Goal: Task Accomplishment & Management: Use online tool/utility

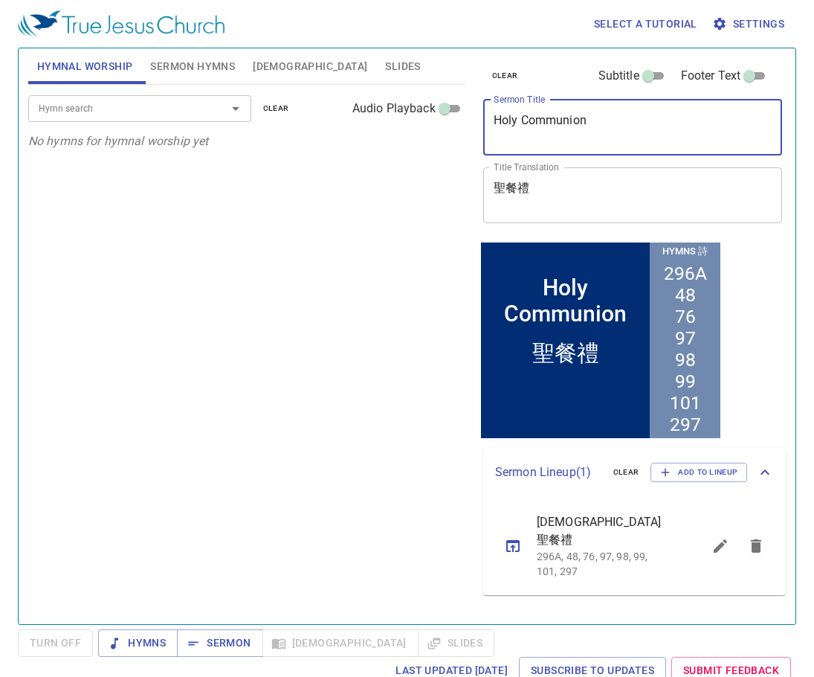
click at [629, 131] on textarea "Holy Communion" at bounding box center [633, 127] width 279 height 28
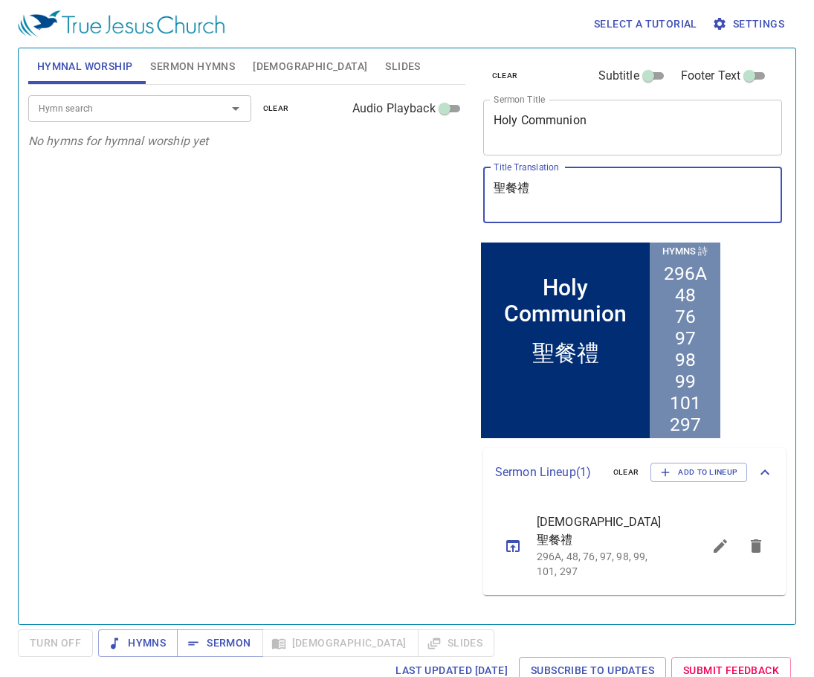
drag, startPoint x: 591, startPoint y: 199, endPoint x: 424, endPoint y: 188, distance: 167.6
click at [424, 188] on div "Hymnal Worship Sermon Hymns Bible Slides Hymn search Hymn search clear Audio Pl…" at bounding box center [407, 330] width 770 height 576
paste textarea "從[GEOGRAPHIC_DATA]出來"
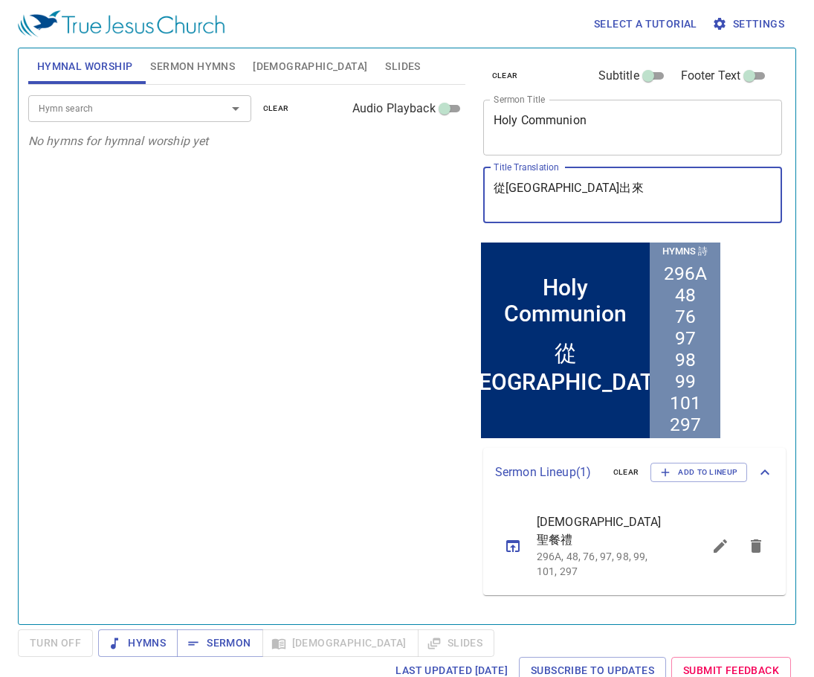
type textarea "從[GEOGRAPHIC_DATA]出來"
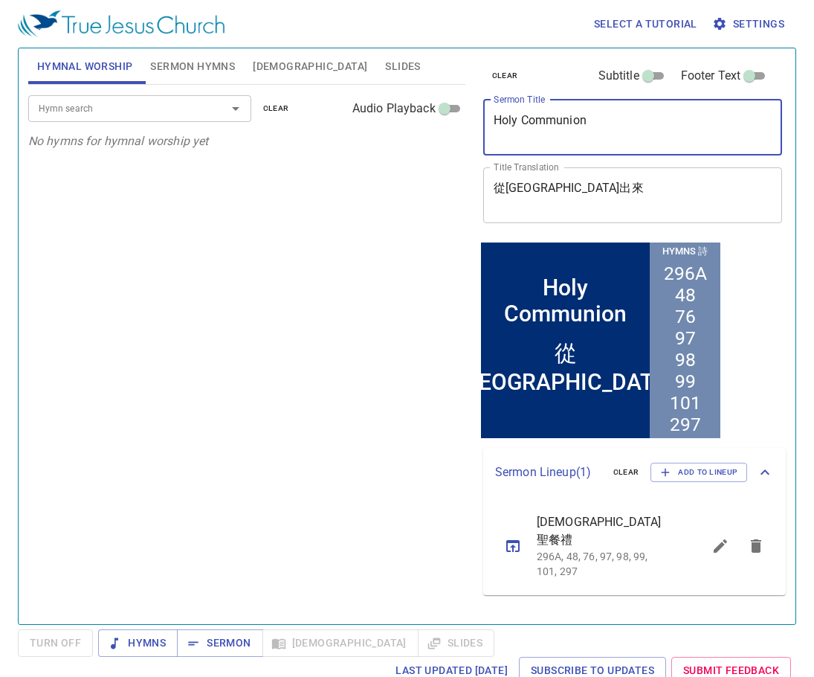
drag, startPoint x: 651, startPoint y: 124, endPoint x: 461, endPoint y: 109, distance: 190.2
click at [461, 109] on div "Hymnal Worship Sermon Hymns Bible Slides Hymn search Hymn search clear Audio Pl…" at bounding box center [407, 330] width 770 height 576
type textarea "T"
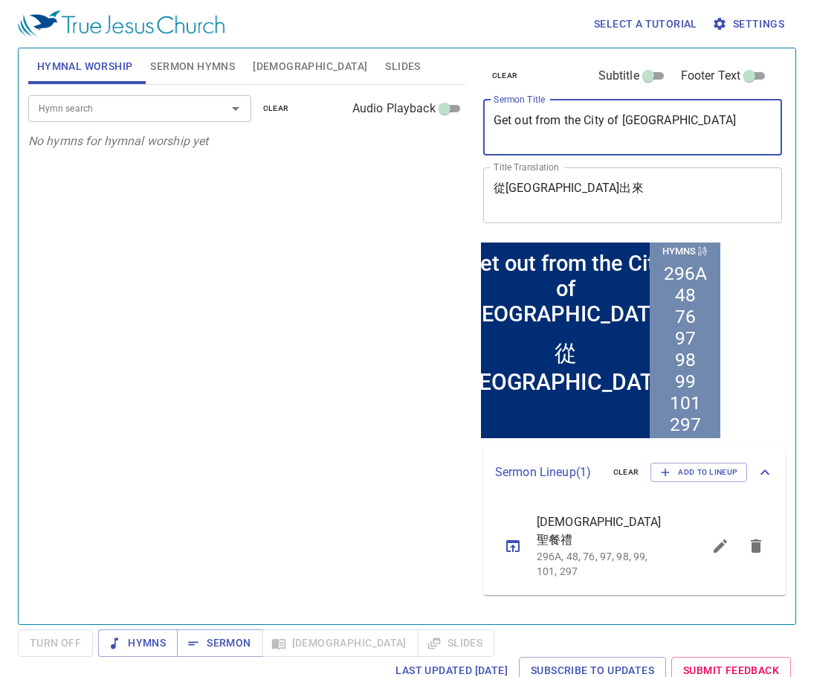
type textarea "Get out from the City of [GEOGRAPHIC_DATA]"
click at [190, 76] on button "Sermon Hymns" at bounding box center [192, 66] width 103 height 36
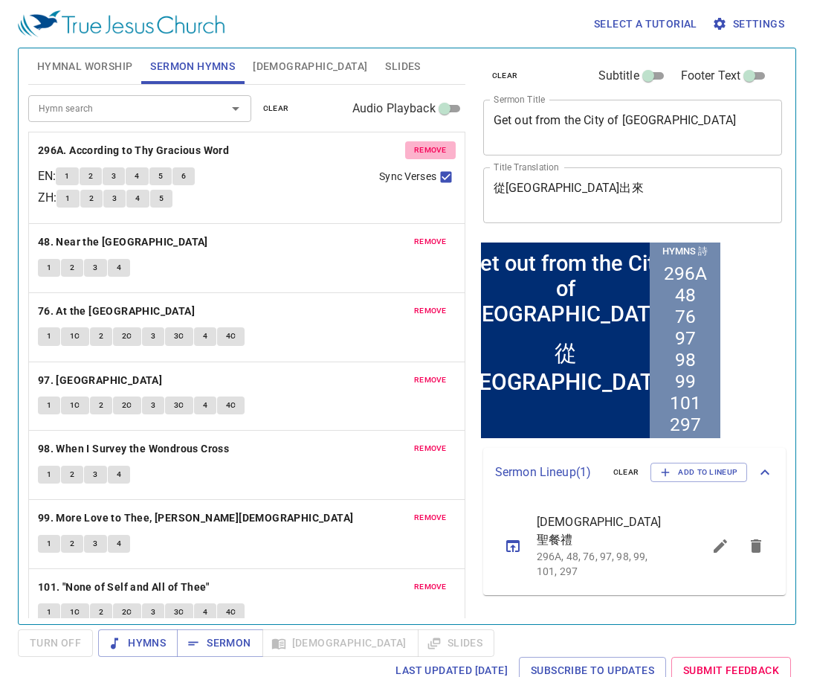
click at [418, 146] on span "remove" at bounding box center [430, 150] width 33 height 13
click at [418, 235] on span "remove" at bounding box center [430, 241] width 33 height 13
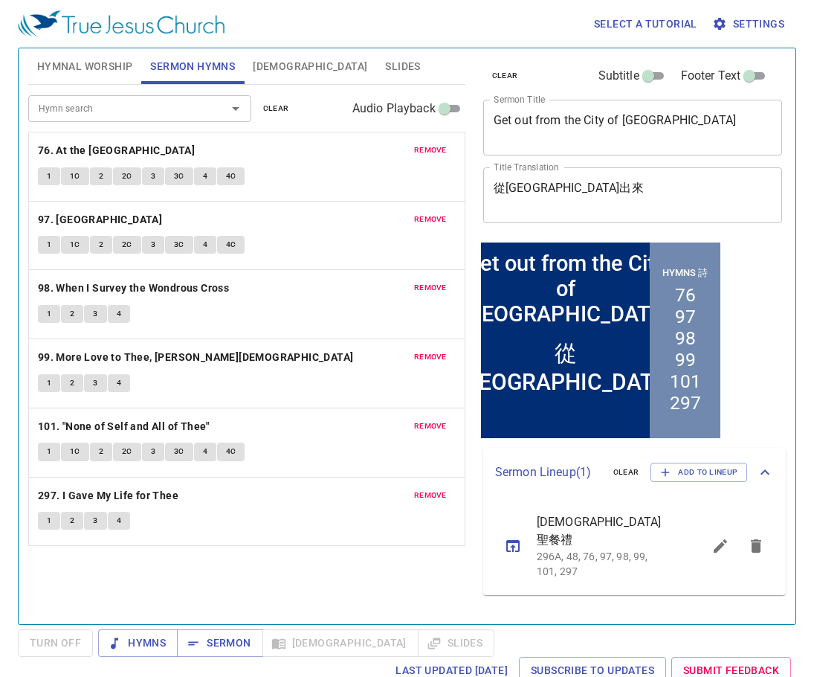
click at [419, 146] on span "remove" at bounding box center [430, 150] width 33 height 13
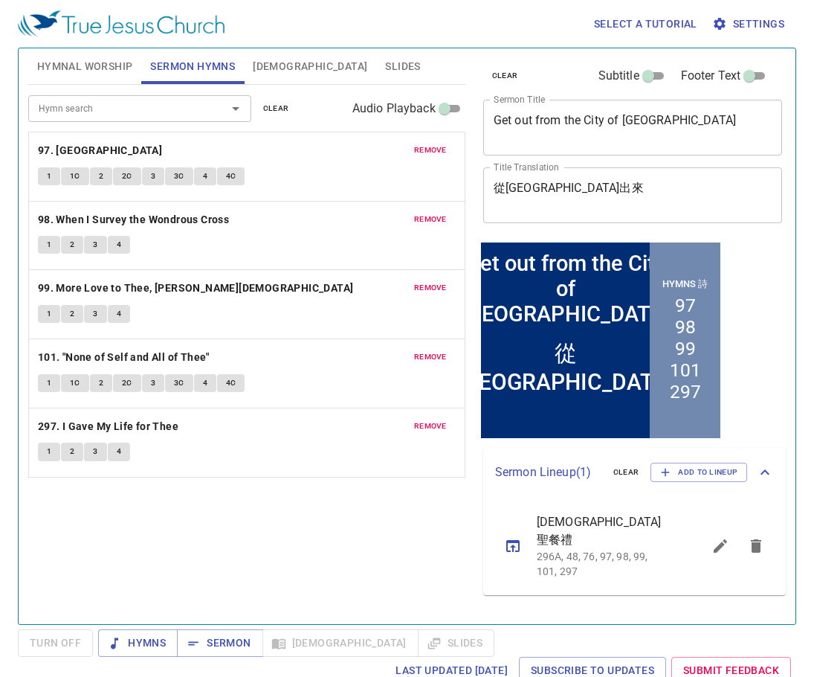
click at [425, 146] on span "remove" at bounding box center [430, 150] width 33 height 13
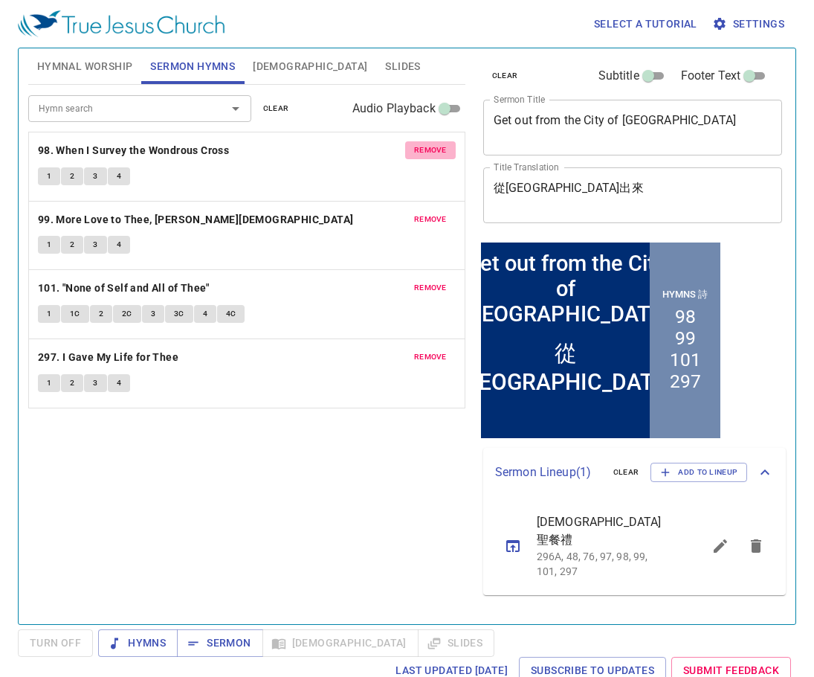
click at [427, 148] on span "remove" at bounding box center [430, 150] width 33 height 13
click at [427, 213] on span "remove" at bounding box center [430, 219] width 33 height 13
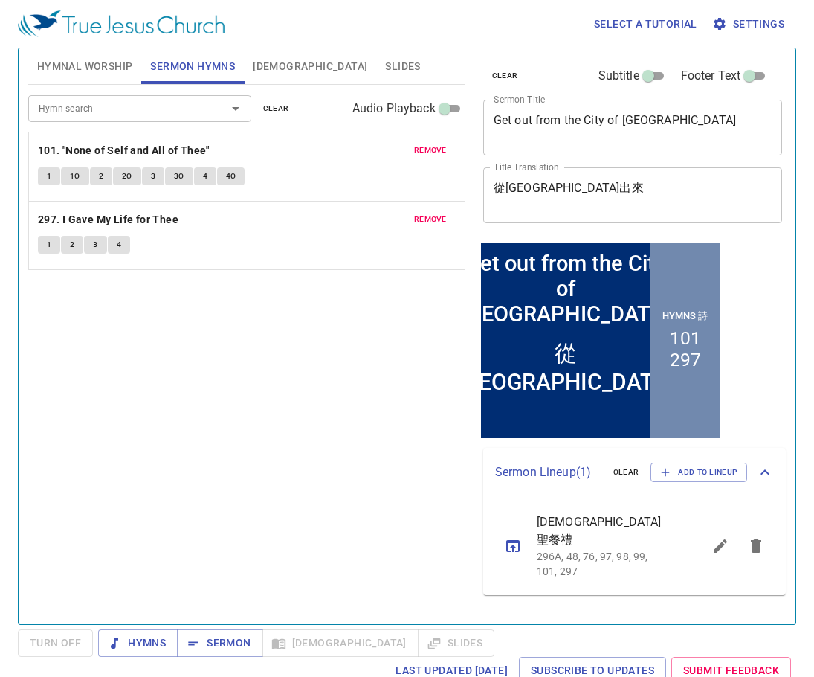
click at [427, 148] on span "remove" at bounding box center [430, 150] width 33 height 13
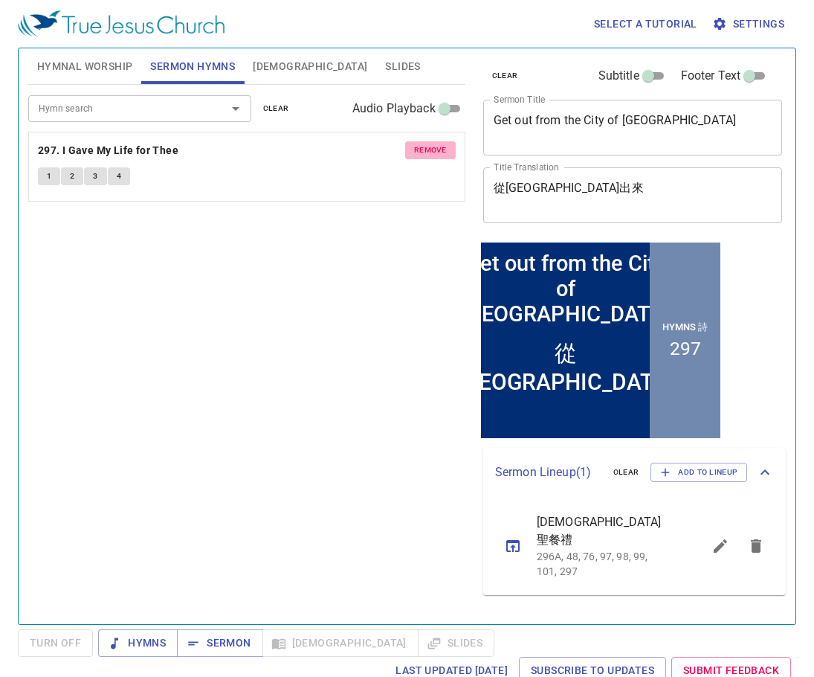
click at [427, 148] on span "remove" at bounding box center [430, 150] width 33 height 13
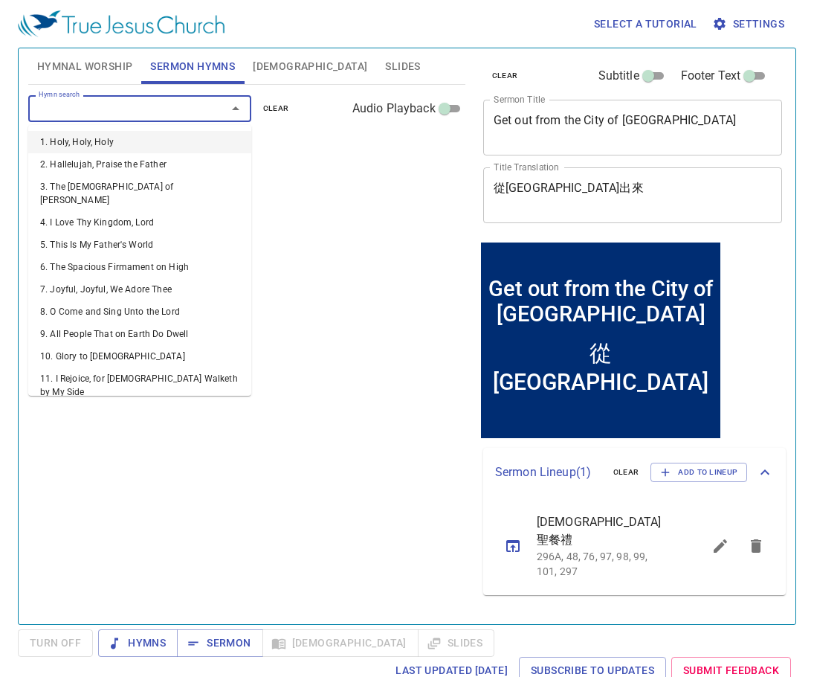
click at [142, 106] on input "Hymn search" at bounding box center [118, 108] width 170 height 17
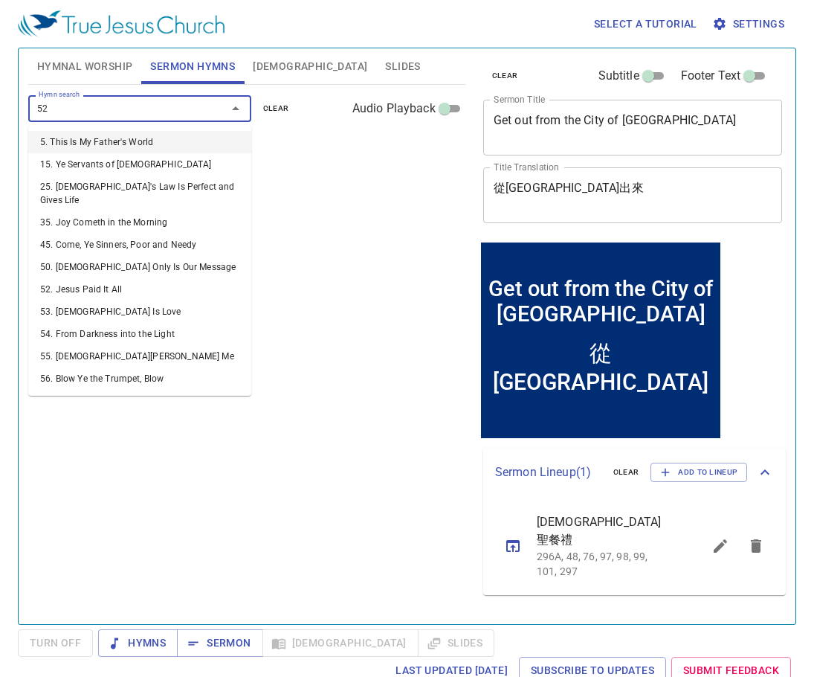
type input "521"
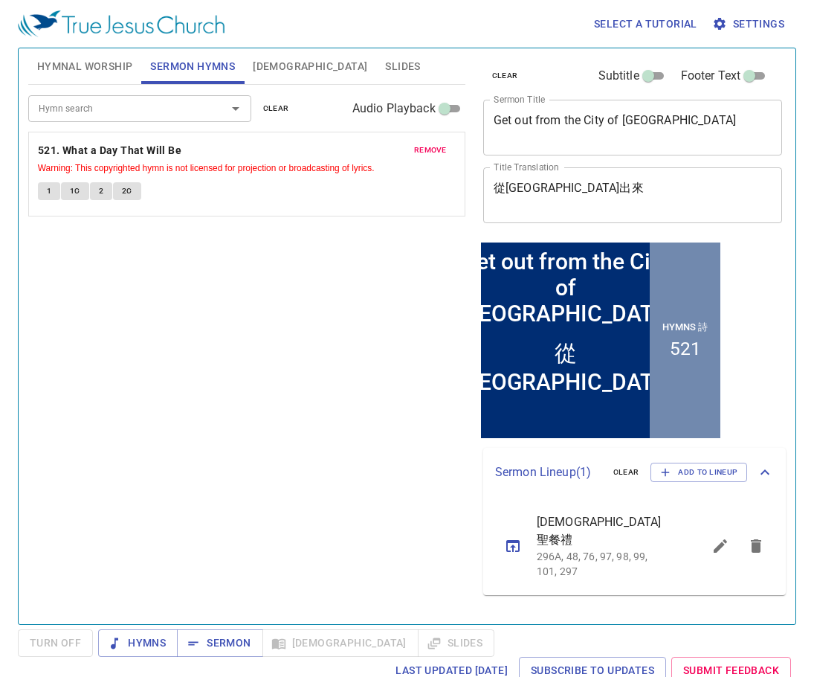
click at [297, 276] on div "Hymn search Hymn search clear Audio Playback remove 521. What a Day That Will B…" at bounding box center [246, 348] width 437 height 527
click at [83, 72] on span "Hymnal Worship" at bounding box center [85, 66] width 96 height 19
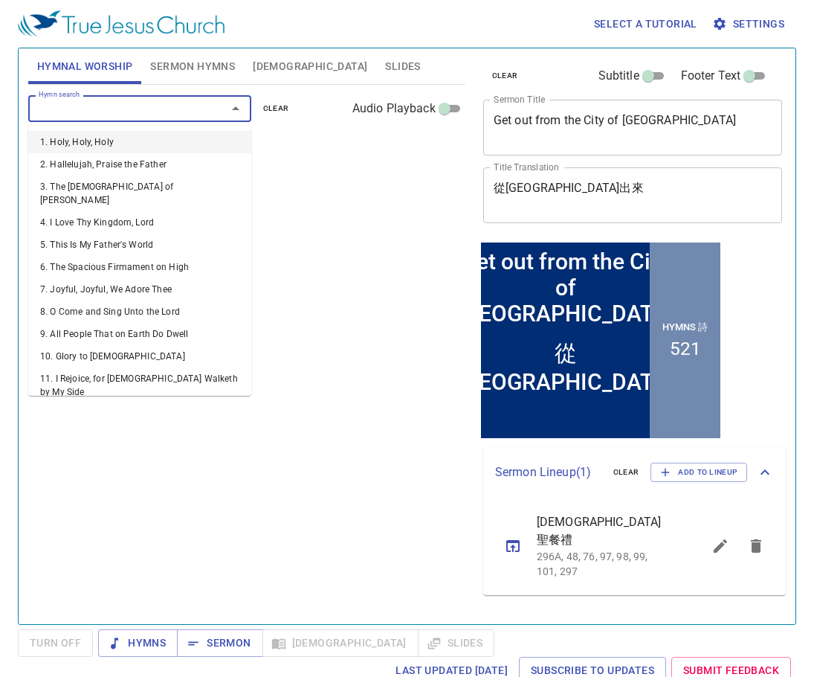
click at [173, 108] on input "Hymn search" at bounding box center [118, 108] width 170 height 17
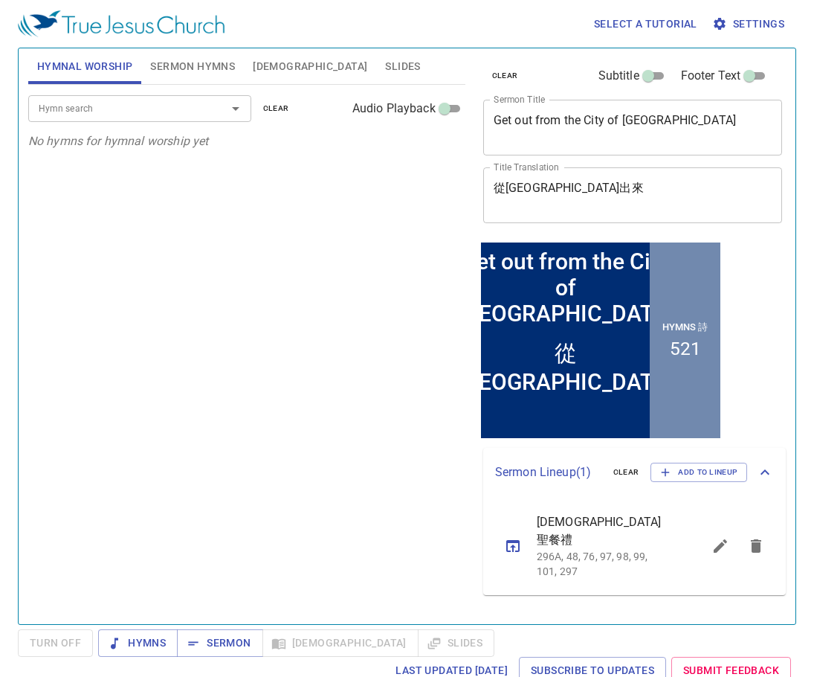
click at [374, 242] on div "Hymn search Hymn search clear Audio Playback No hymns for hymnal worship yet" at bounding box center [246, 348] width 437 height 527
drag, startPoint x: 703, startPoint y: 126, endPoint x: 409, endPoint y: 109, distance: 294.2
click at [409, 109] on div "Hymnal Worship Sermon Hymns Bible Slides Hymn search Hymn search clear Audio Pl…" at bounding box center [407, 330] width 770 height 576
click at [633, 194] on textarea "從[GEOGRAPHIC_DATA]出來" at bounding box center [633, 195] width 279 height 28
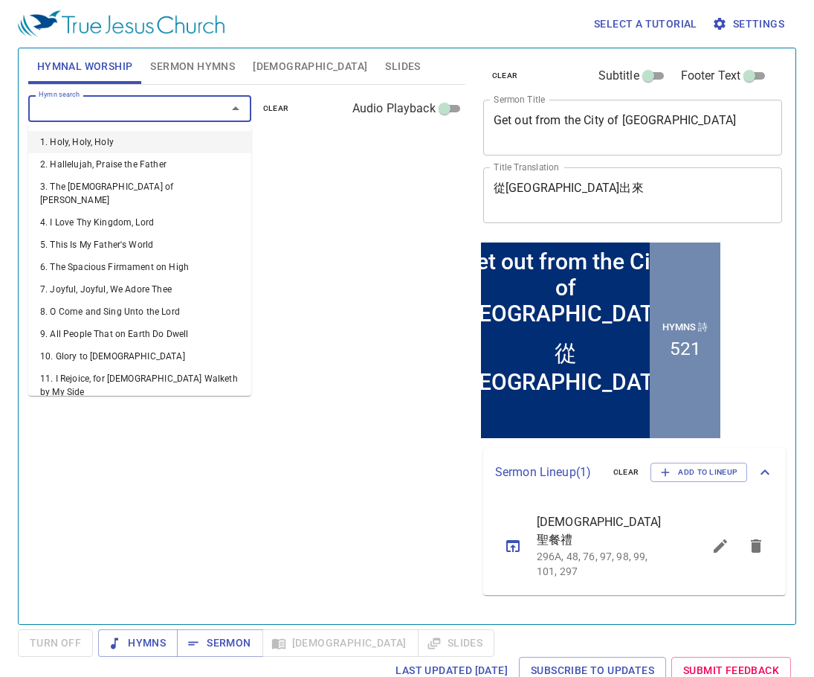
click at [180, 103] on input "Hymn search" at bounding box center [118, 108] width 170 height 17
click at [154, 109] on input "Hymn search" at bounding box center [118, 108] width 170 height 17
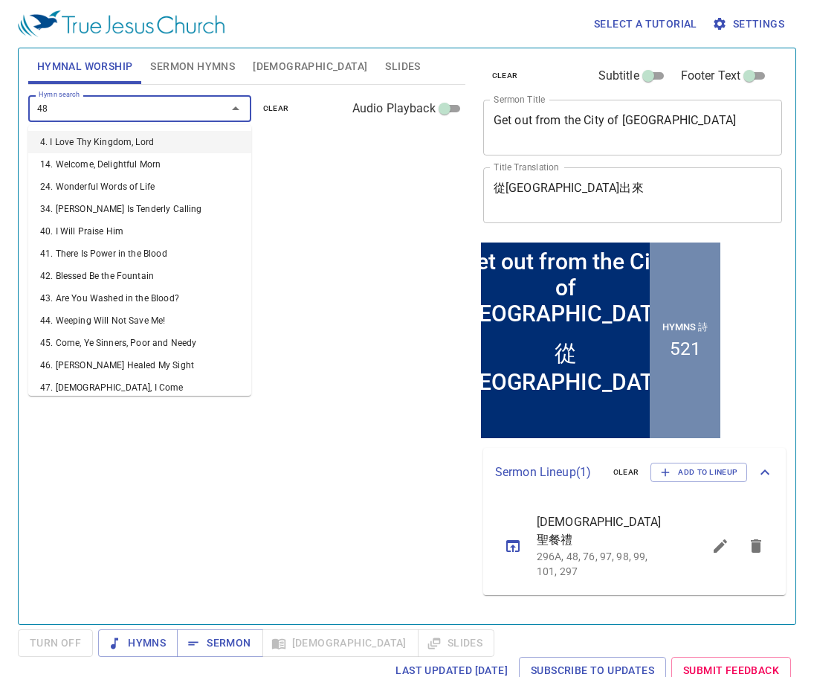
type input "480"
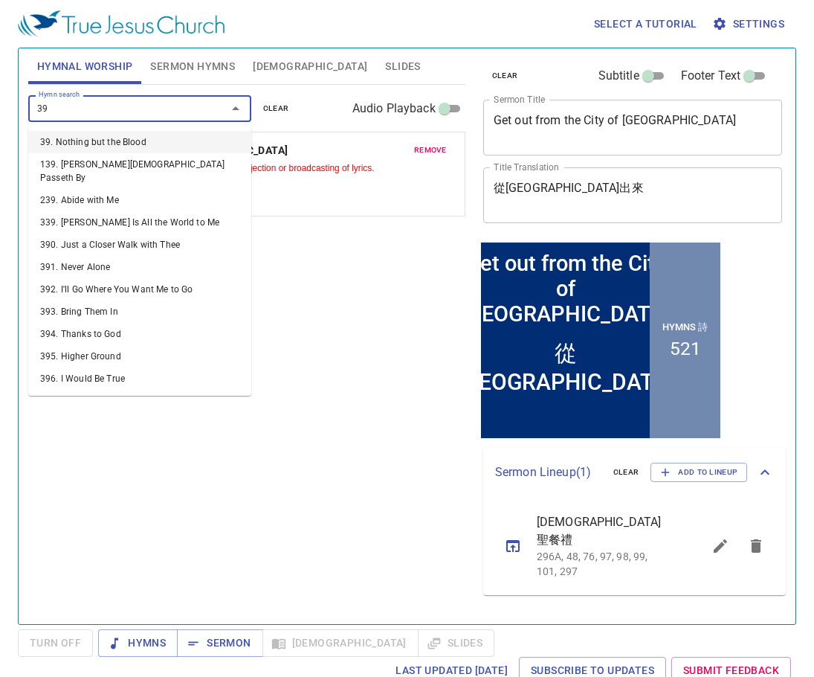
type input "398"
type input "392"
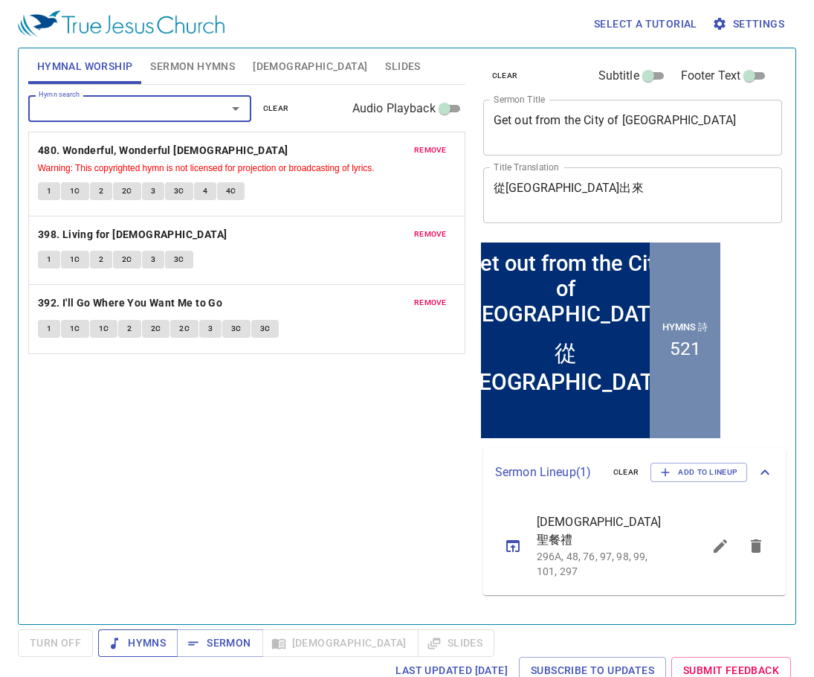
click at [149, 645] on span "Hymns" at bounding box center [138, 643] width 56 height 19
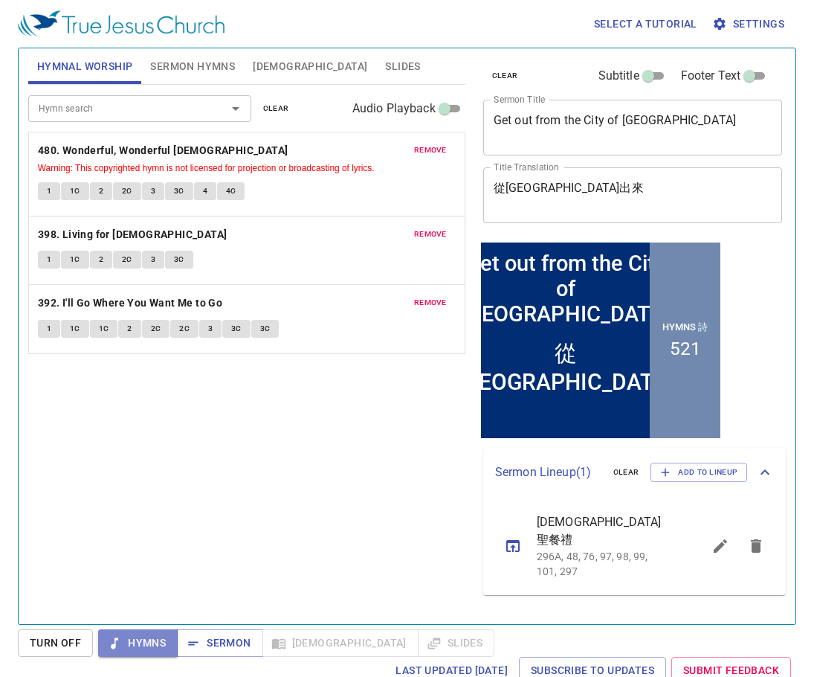
click at [123, 640] on span "Hymns" at bounding box center [138, 643] width 56 height 19
click at [178, 65] on span "Sermon Hymns" at bounding box center [192, 66] width 85 height 19
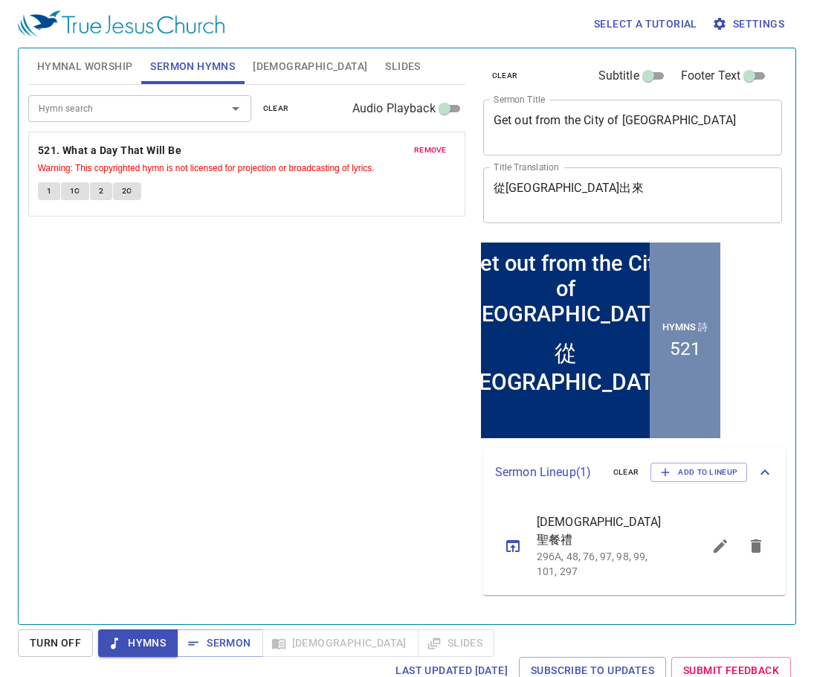
click at [94, 64] on span "Hymnal Worship" at bounding box center [85, 66] width 96 height 19
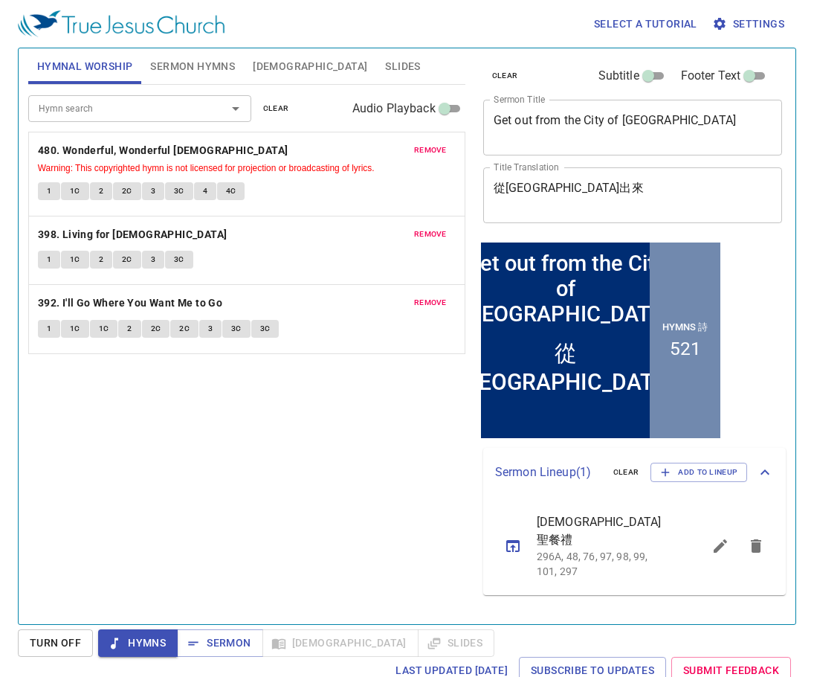
click at [376, 430] on div "Hymn search Hymn search clear Audio Playback remove 480. Wonderful, Wonderful J…" at bounding box center [246, 348] width 437 height 527
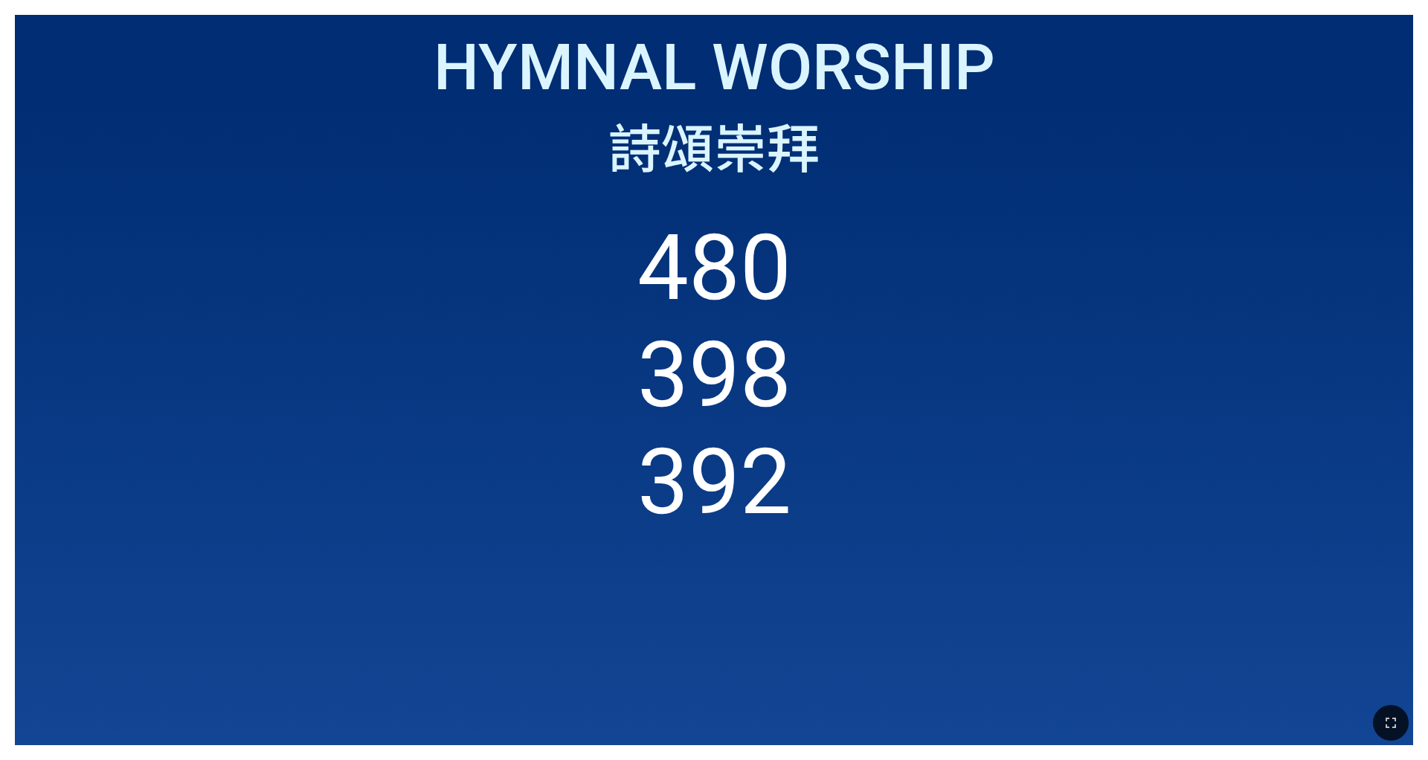
click at [594, 254] on ol "480 398 392" at bounding box center [714, 464] width 1368 height 500
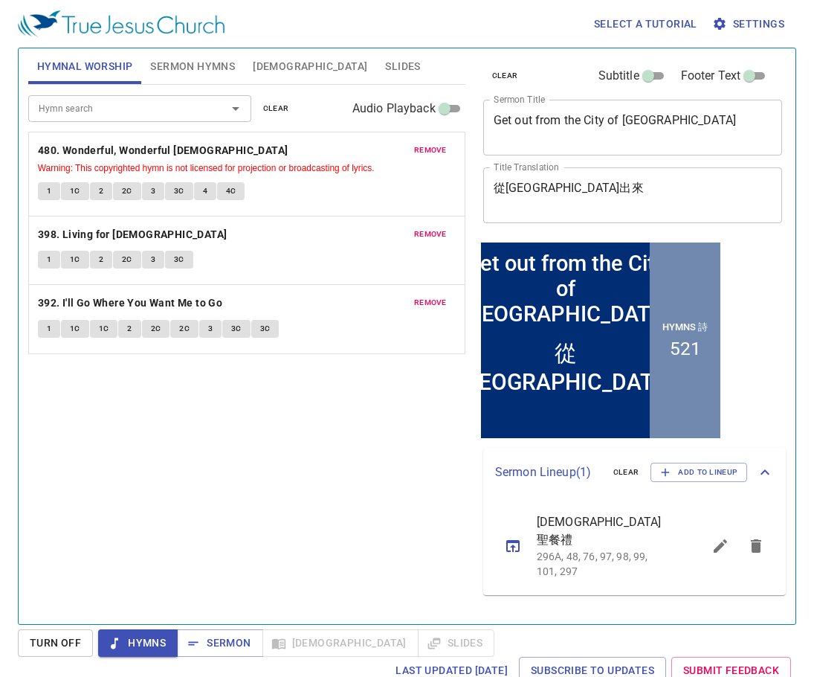
click at [335, 465] on div "Hymn search Hymn search clear Audio Playback remove 480. Wonderful, Wonderful J…" at bounding box center [246, 348] width 437 height 527
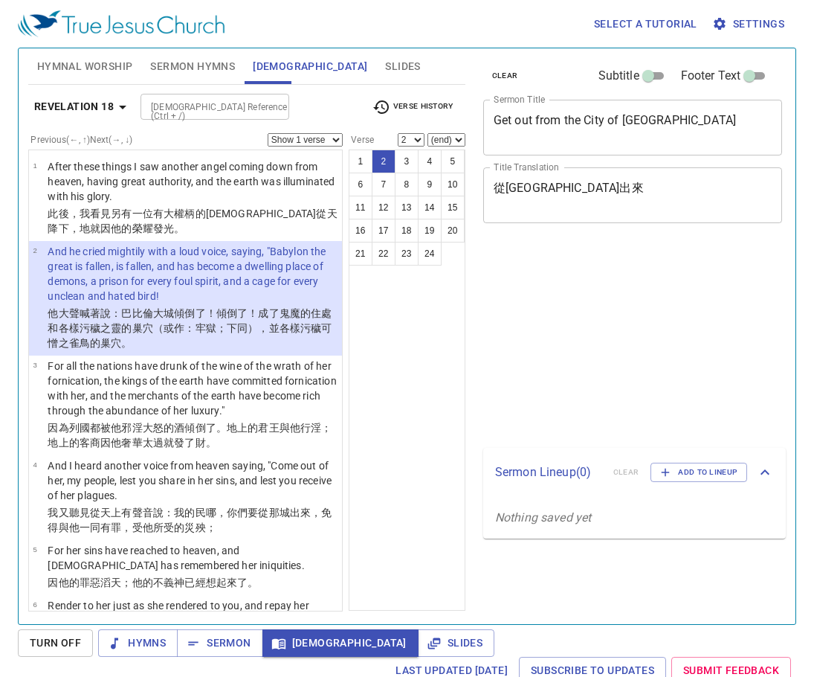
select select "2"
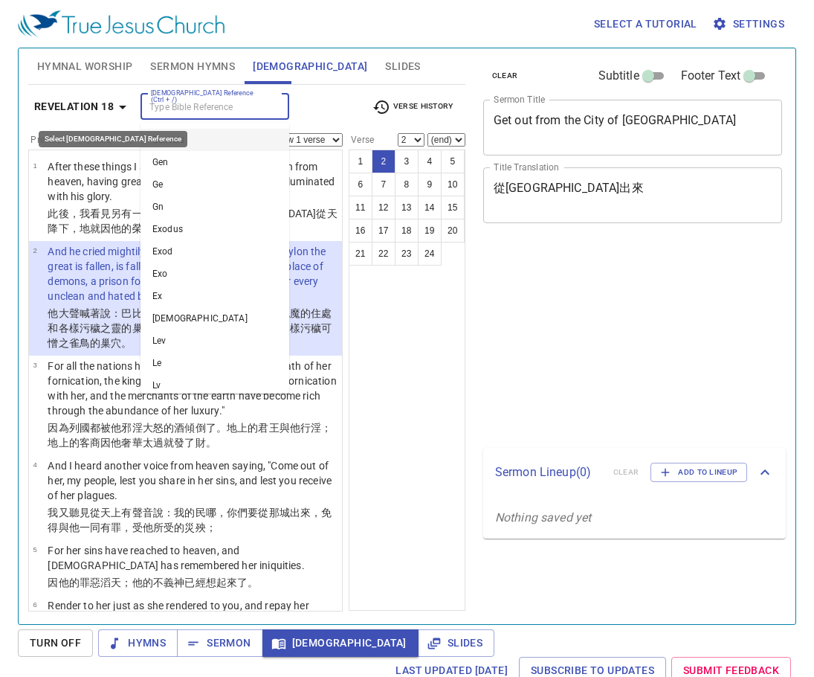
scroll to position [7, 0]
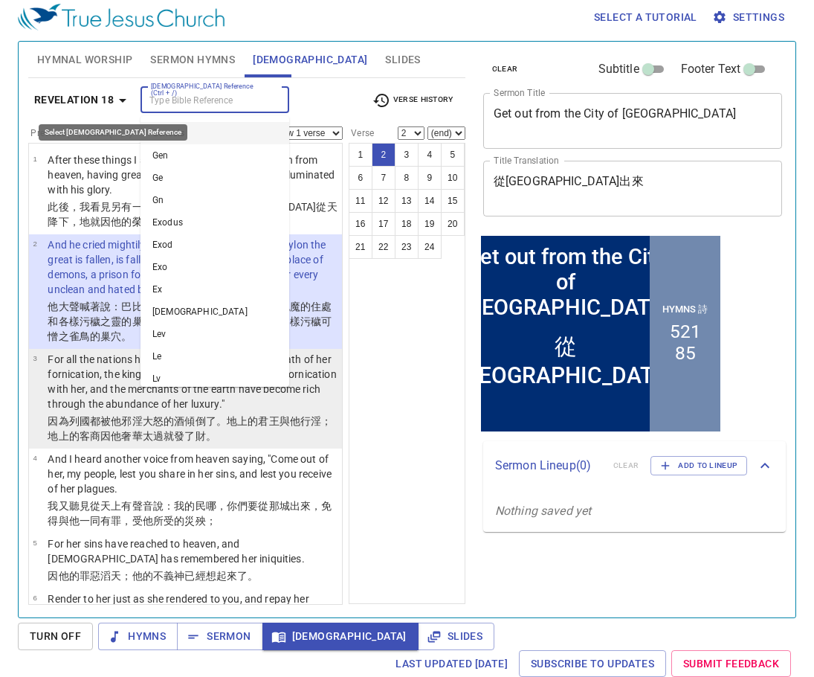
click at [91, 373] on p "For all the nations have drunk of the wine of the wrath of her fornication, the…" at bounding box center [193, 381] width 290 height 59
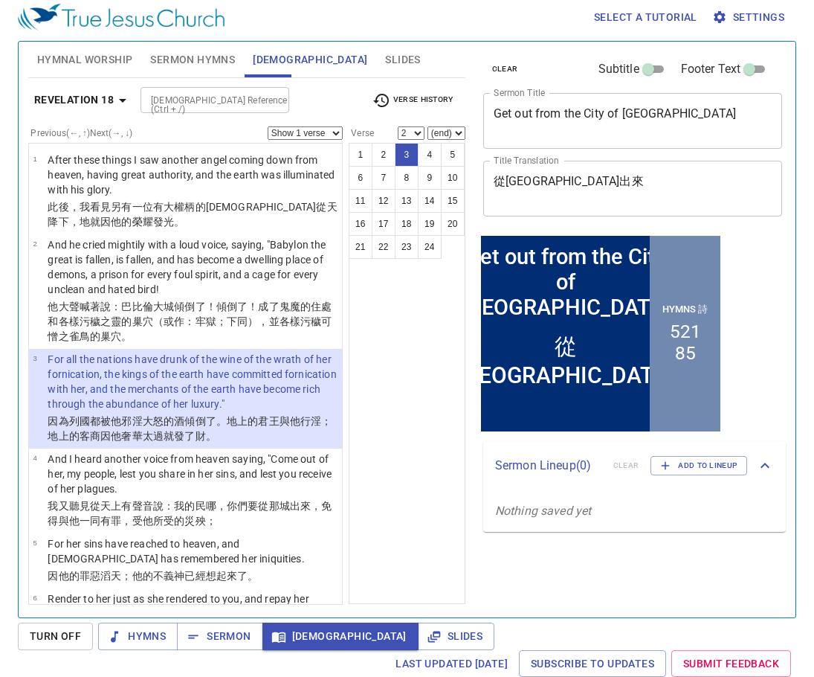
select select "3"
click at [100, 375] on p "For all the nations have drunk of the wine of the wrath of her fornication, the…" at bounding box center [193, 381] width 290 height 59
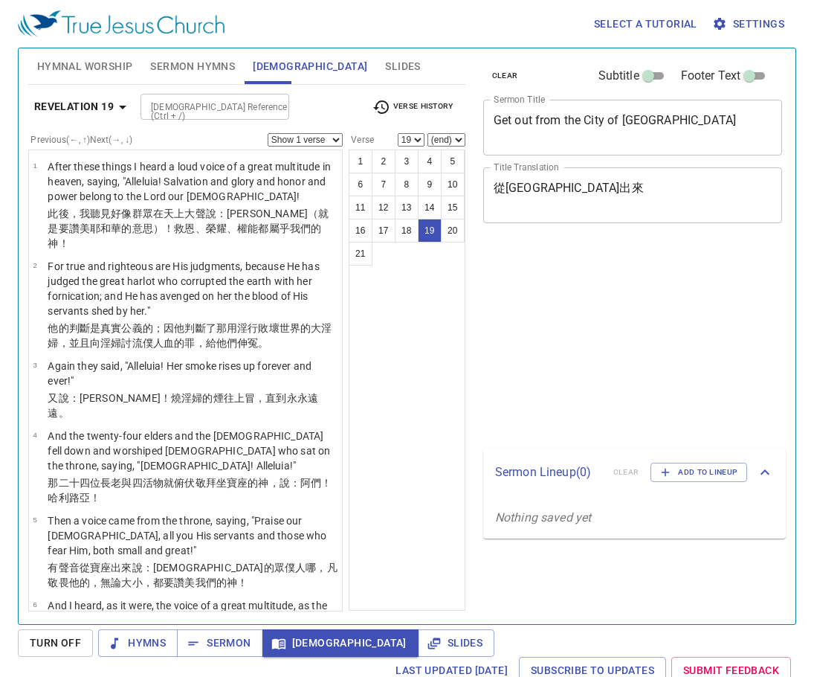
select select "19"
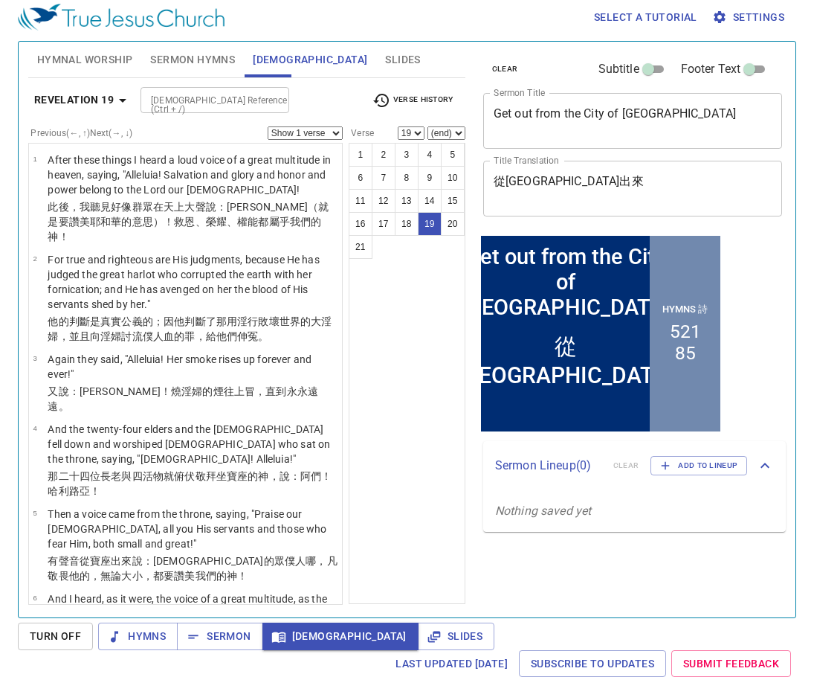
scroll to position [1330, 0]
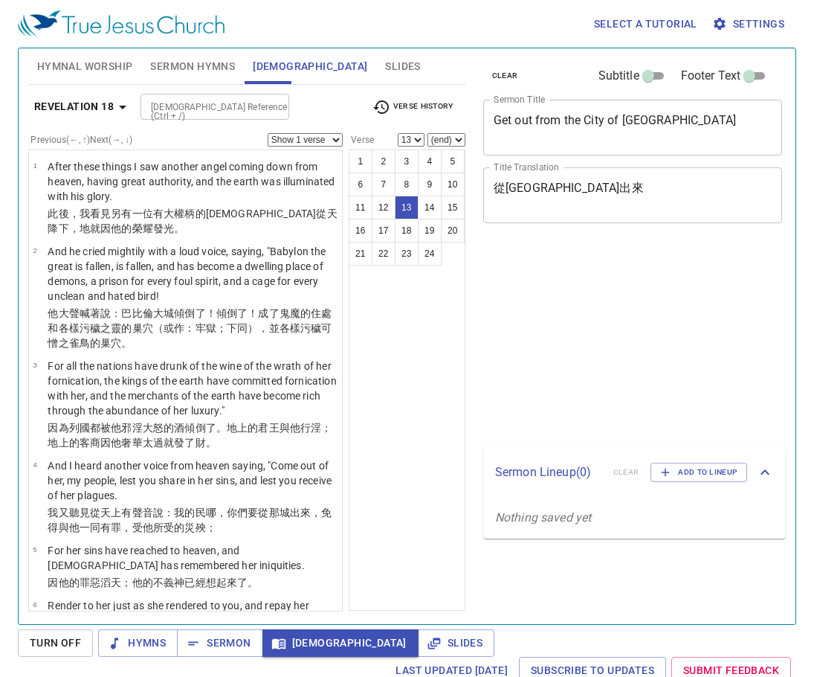
scroll to position [7, 0]
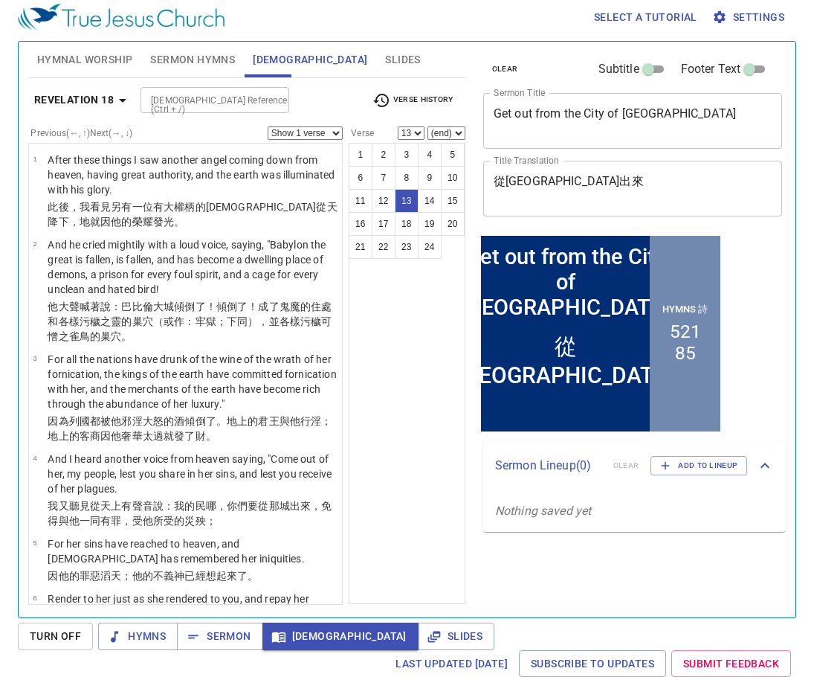
select select "22"
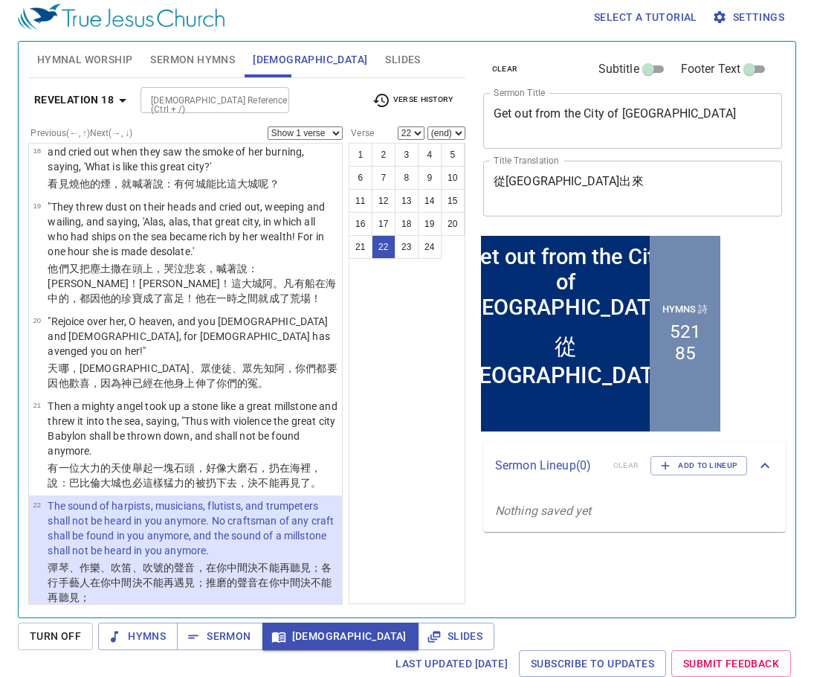
click at [232, 512] on p "The sound of harpists, musicians, flutists, and trumpeters shall not be heard i…" at bounding box center [193, 527] width 290 height 59
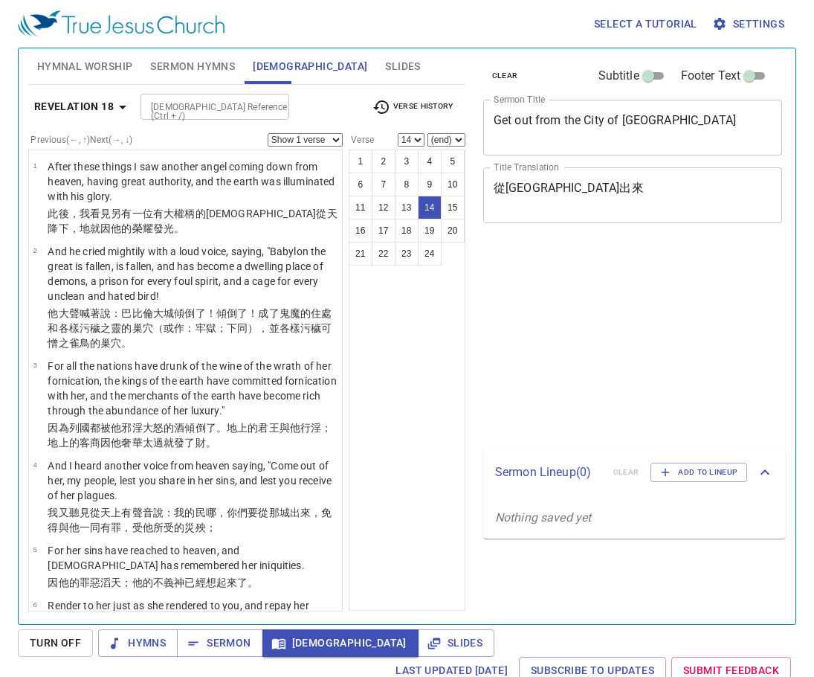
select select "14"
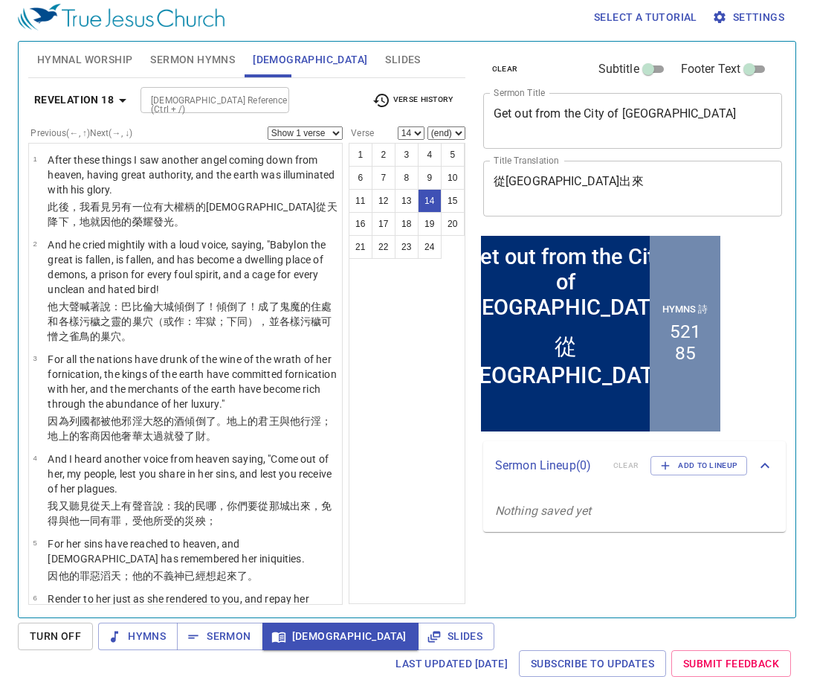
scroll to position [965, 0]
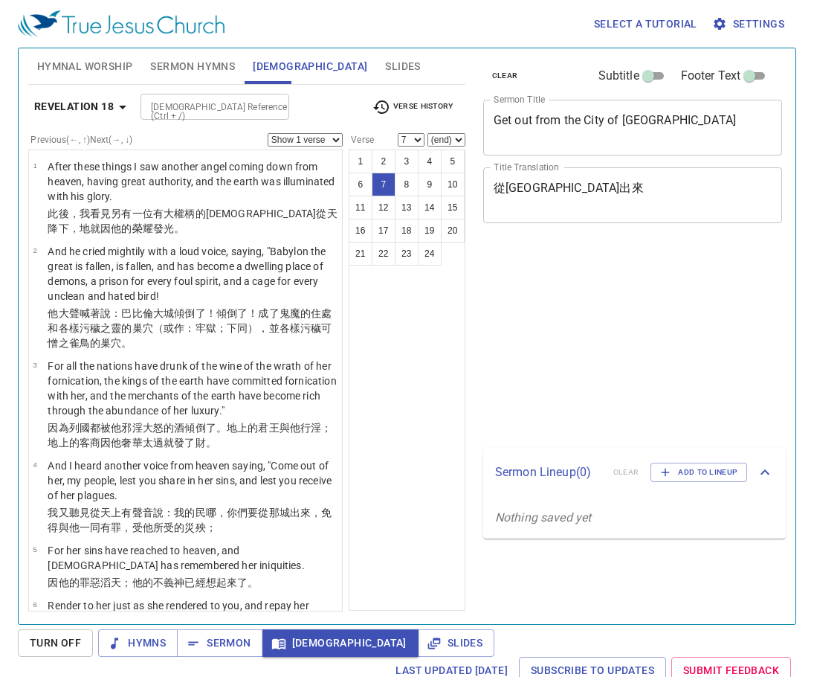
select select "7"
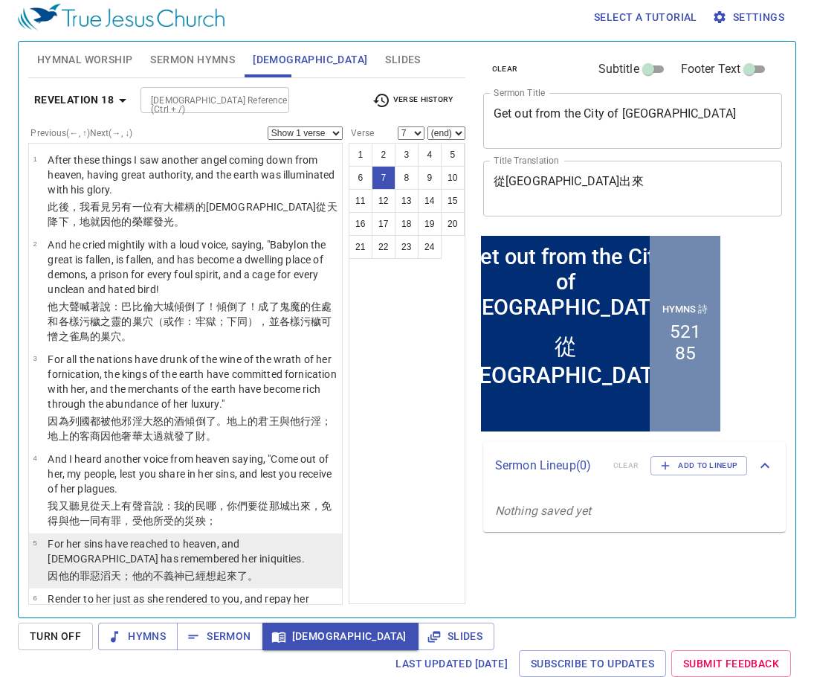
scroll to position [126, 0]
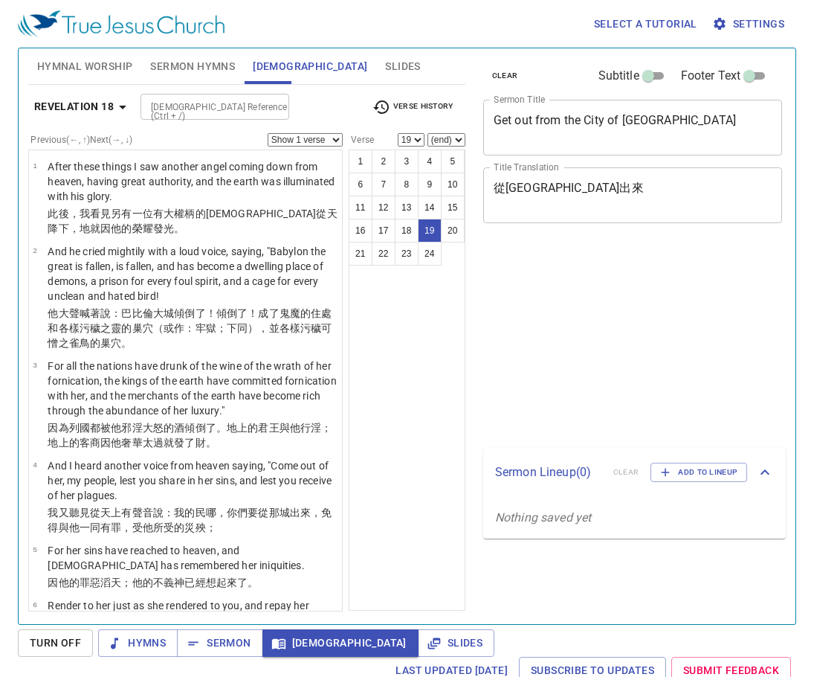
select select "19"
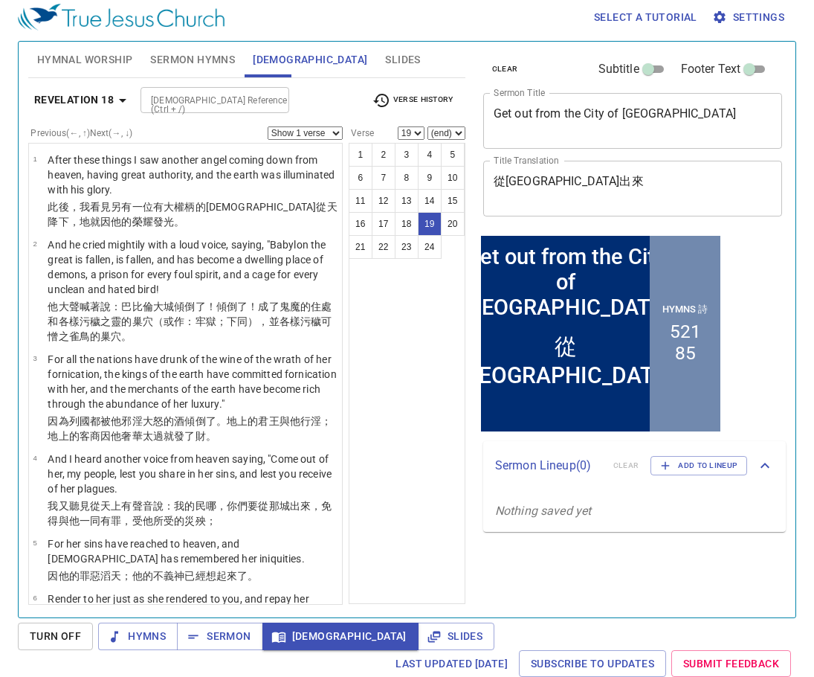
scroll to position [1220, 0]
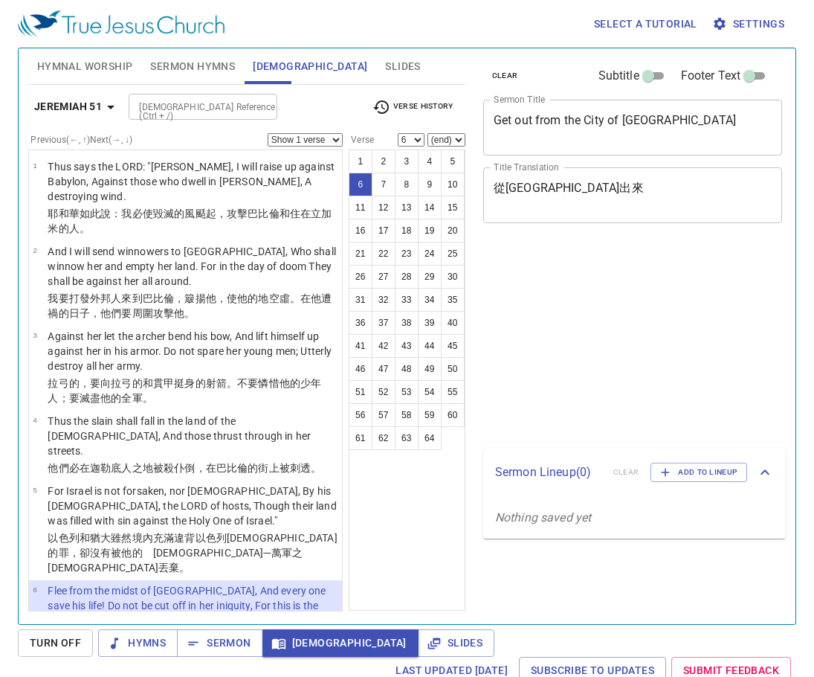
select select "6"
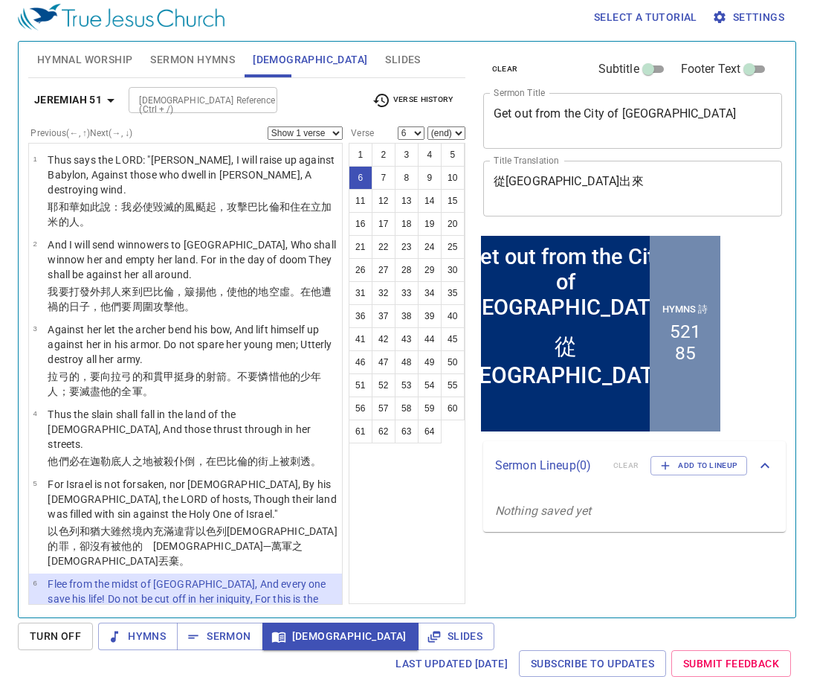
scroll to position [220, 0]
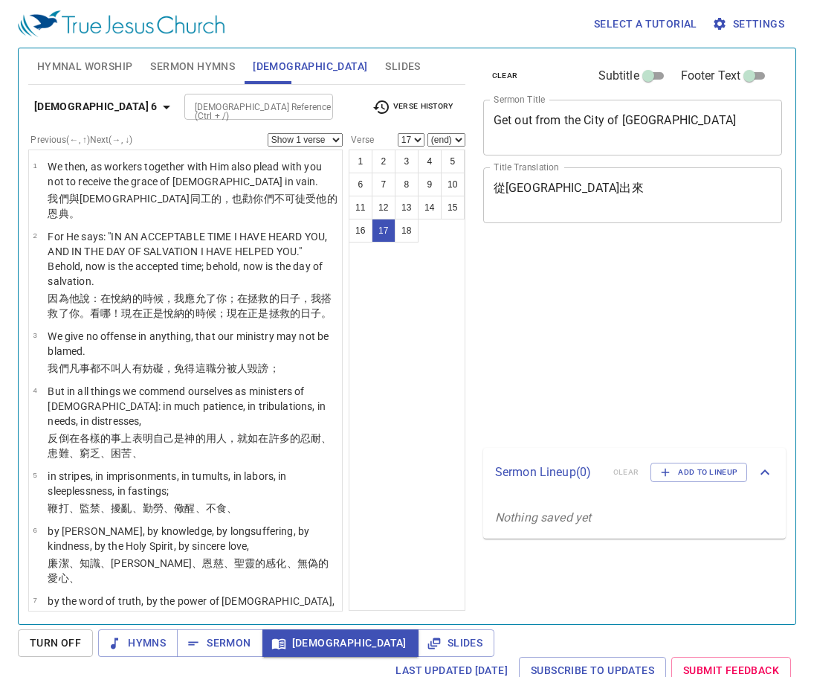
select select "17"
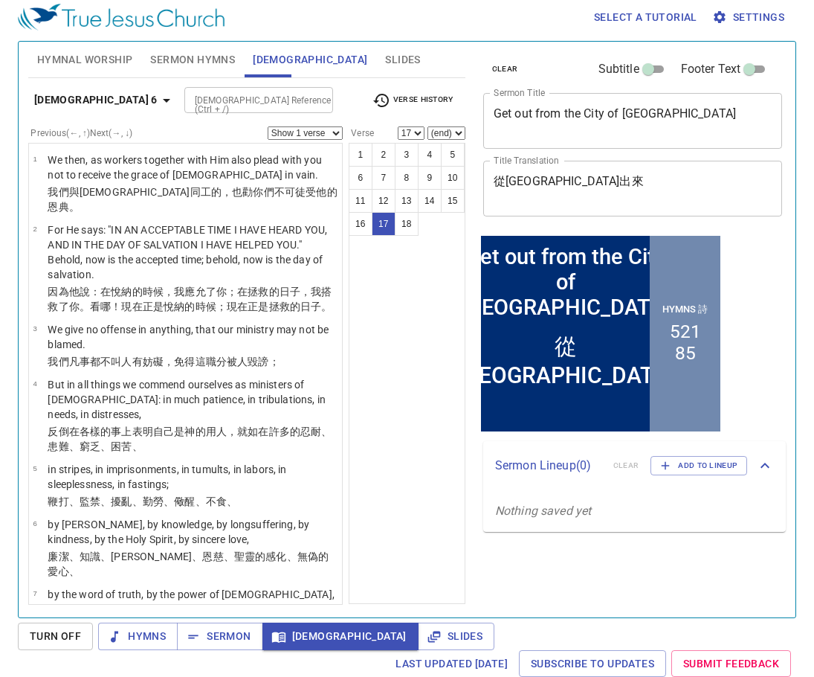
scroll to position [825, 0]
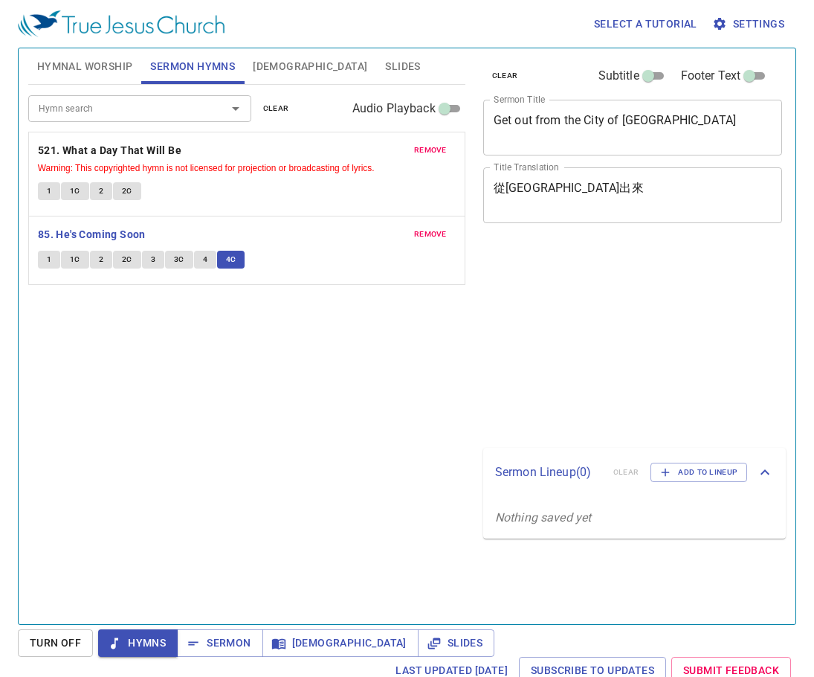
scroll to position [7, 0]
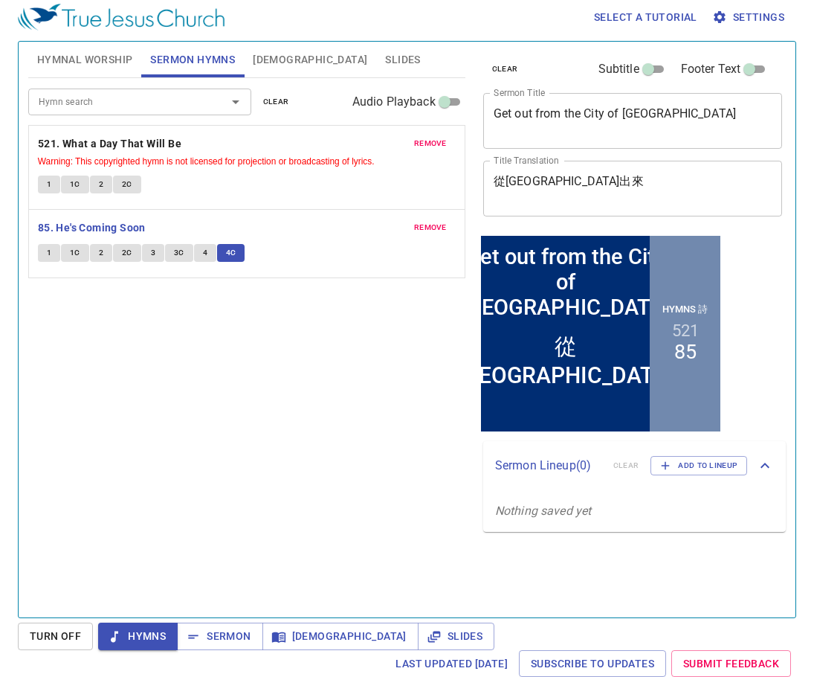
scroll to position [7, 0]
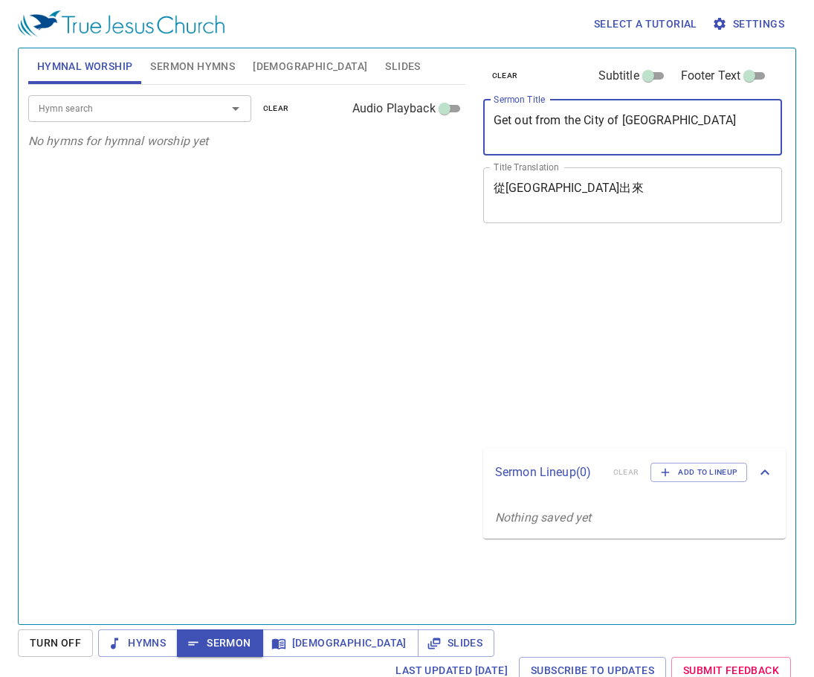
scroll to position [7, 0]
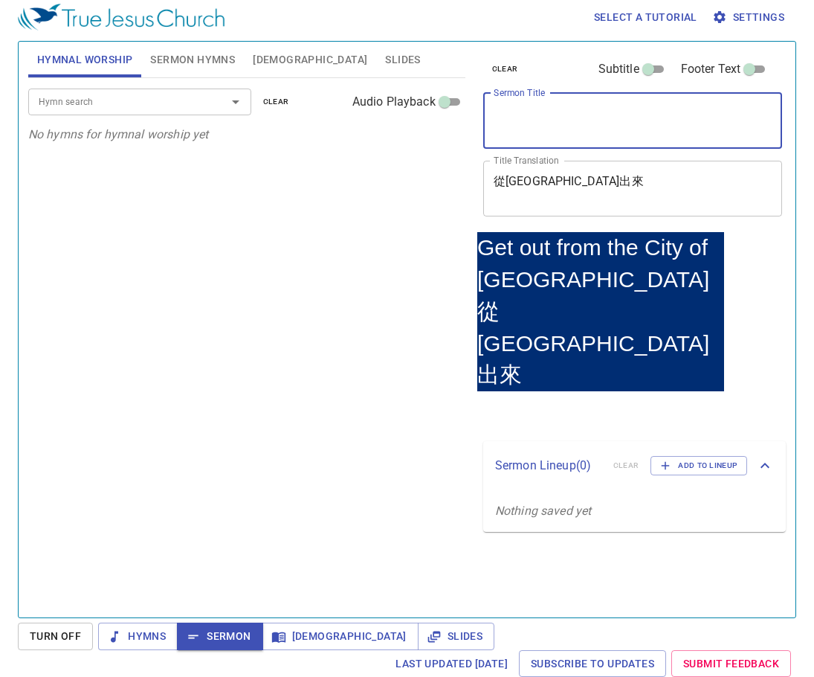
click at [674, 109] on textarea "Sermon Title" at bounding box center [633, 120] width 279 height 28
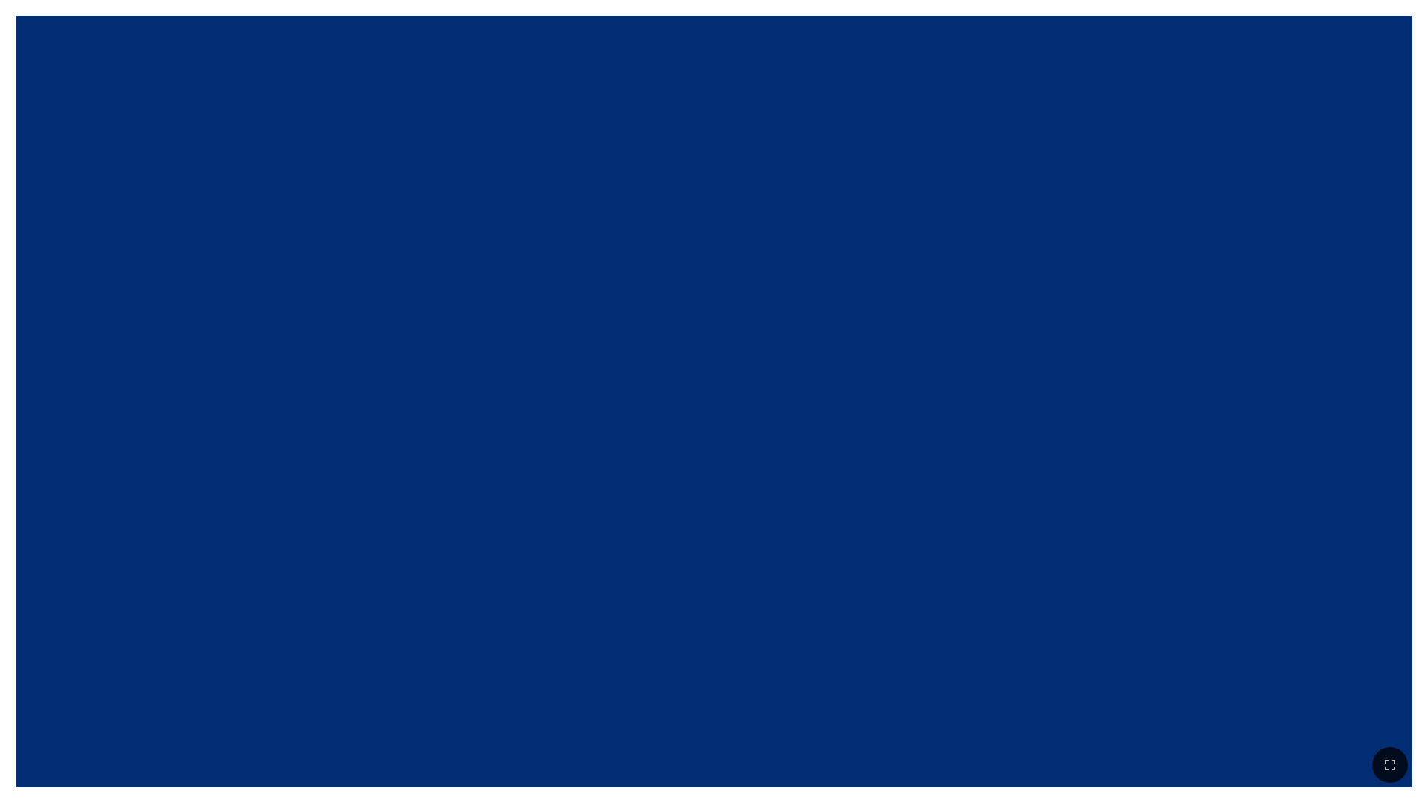
drag, startPoint x: 425, startPoint y: 239, endPoint x: 434, endPoint y: 230, distance: 12.6
click at [427, 233] on div at bounding box center [714, 344] width 1397 height 502
